Goal: Navigation & Orientation: Go to known website

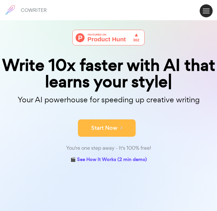
click at [104, 136] on button "Start Now" at bounding box center [107, 127] width 58 height 17
click at [105, 136] on button "Start Now" at bounding box center [107, 127] width 58 height 17
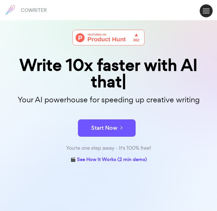
click at [205, 15] on button at bounding box center [206, 10] width 13 height 13
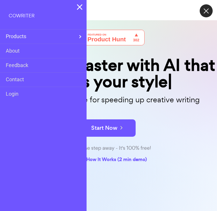
click at [87, 10] on div "COWRITER" at bounding box center [43, 14] width 87 height 29
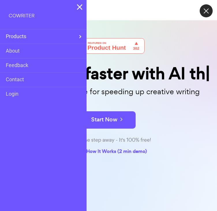
click at [82, 6] on img at bounding box center [79, 7] width 5 height 6
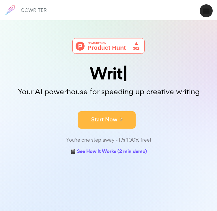
click at [110, 128] on button "Start Now" at bounding box center [107, 119] width 58 height 17
